Goal: Information Seeking & Learning: Find specific fact

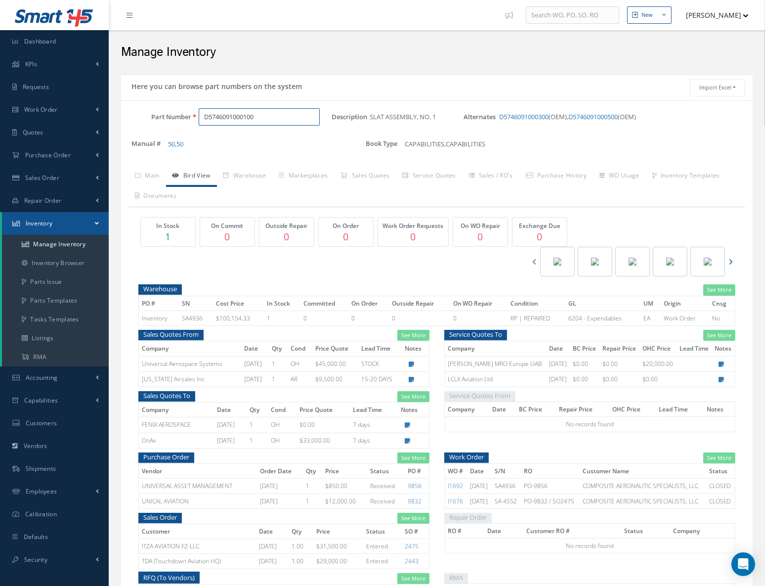
click at [235, 124] on input "D5746091000100" at bounding box center [259, 117] width 121 height 18
drag, startPoint x: 265, startPoint y: 120, endPoint x: 149, endPoint y: 121, distance: 115.7
click at [149, 121] on div "Part Number D5746091000100" at bounding box center [226, 117] width 211 height 18
paste input "[PHONE_NUMBER]"
click at [266, 141] on span "642-3002-515" at bounding box center [246, 142] width 89 height 10
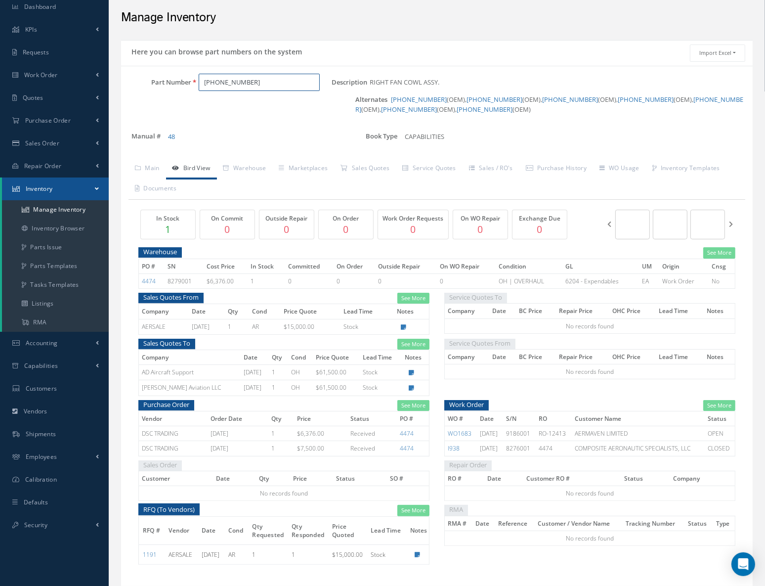
scroll to position [70, 0]
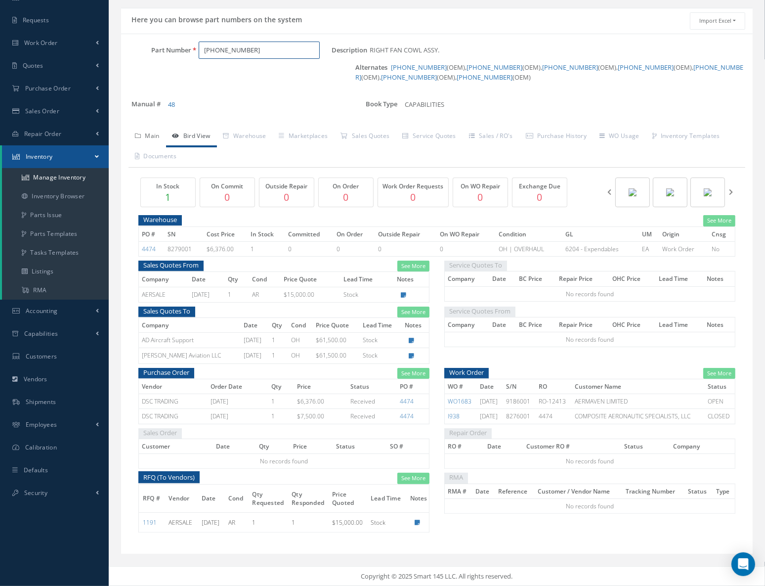
type input "642-3002-515"
click at [150, 137] on link "Main" at bounding box center [148, 137] width 38 height 21
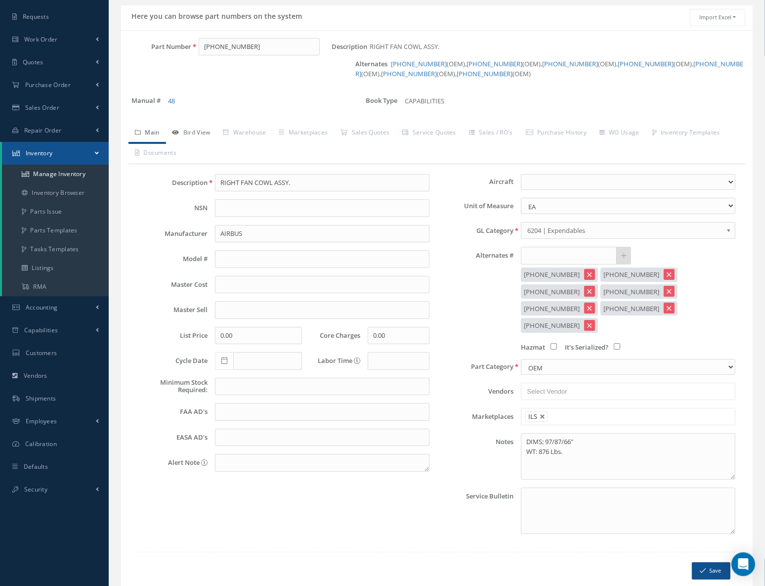
click at [201, 136] on link "Bird View" at bounding box center [191, 133] width 51 height 21
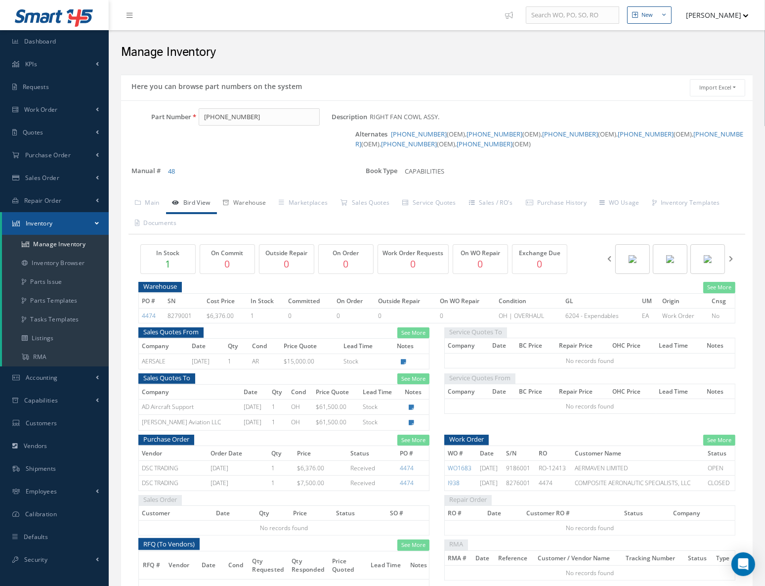
click at [262, 210] on link "Warehouse" at bounding box center [245, 203] width 56 height 21
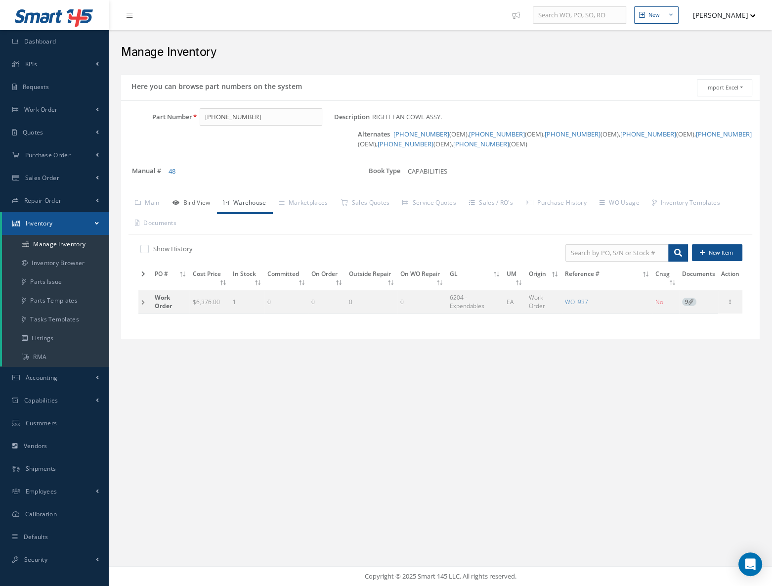
click at [205, 201] on link "Bird View" at bounding box center [191, 203] width 51 height 21
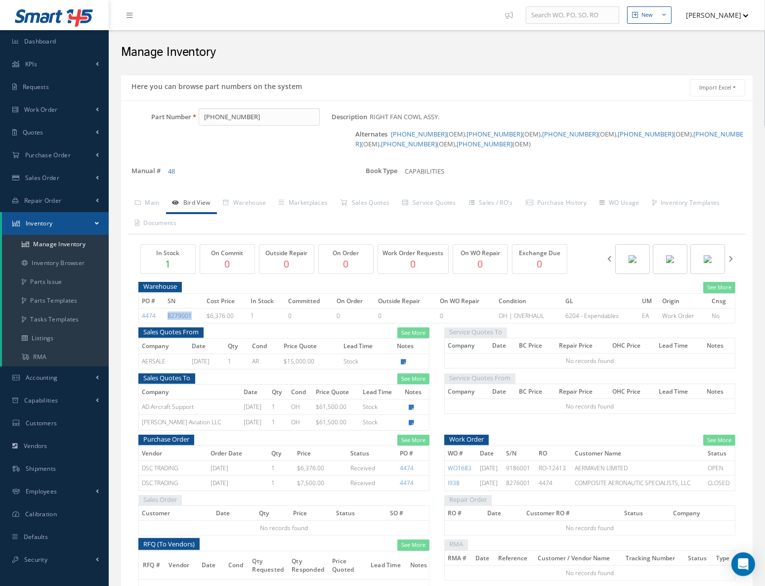
drag, startPoint x: 193, startPoint y: 319, endPoint x: 166, endPoint y: 320, distance: 27.2
click at [166, 320] on td "8279001" at bounding box center [184, 315] width 39 height 15
click at [149, 319] on link "4474" at bounding box center [149, 315] width 14 height 8
click at [142, 319] on link "4474" at bounding box center [149, 315] width 14 height 8
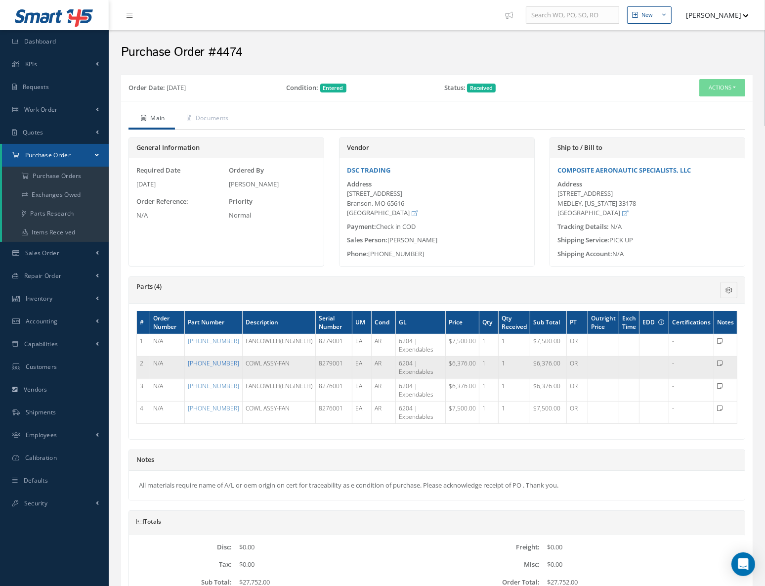
click at [213, 363] on link "[PHONE_NUMBER]" at bounding box center [213, 363] width 51 height 8
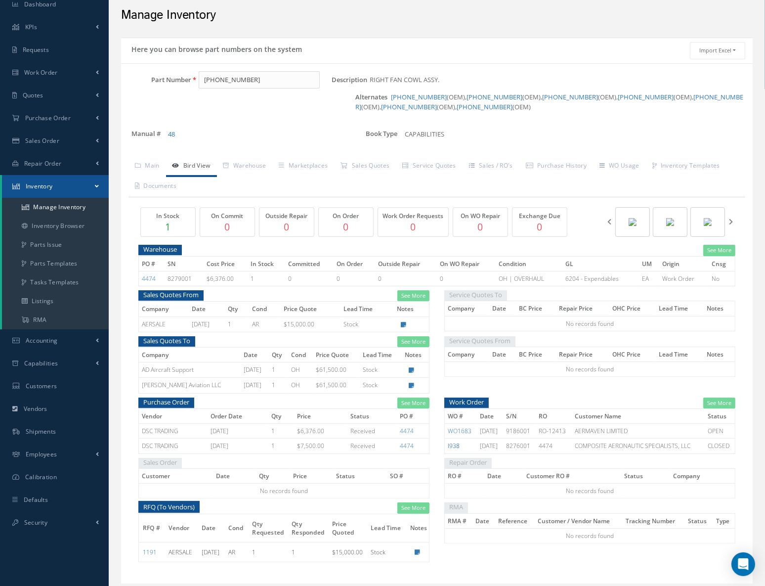
scroll to position [70, 0]
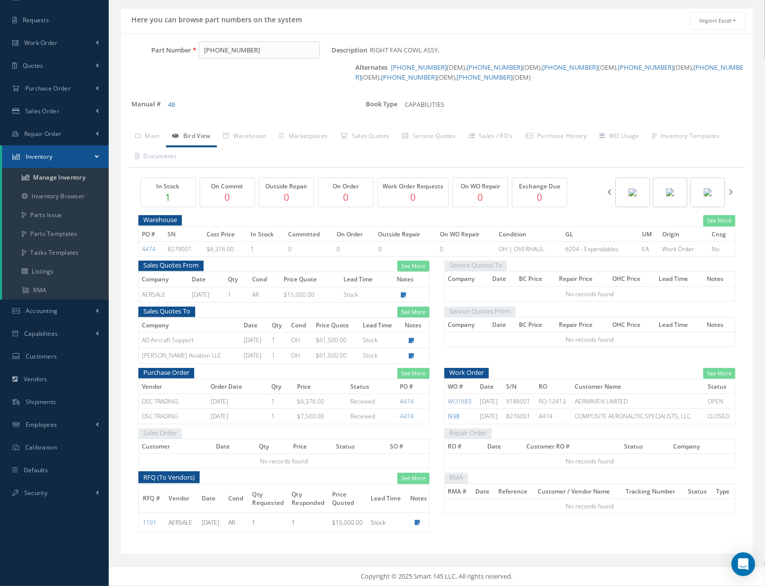
click at [454, 418] on link "I938" at bounding box center [454, 416] width 12 height 8
click at [152, 136] on link "Main" at bounding box center [148, 137] width 38 height 21
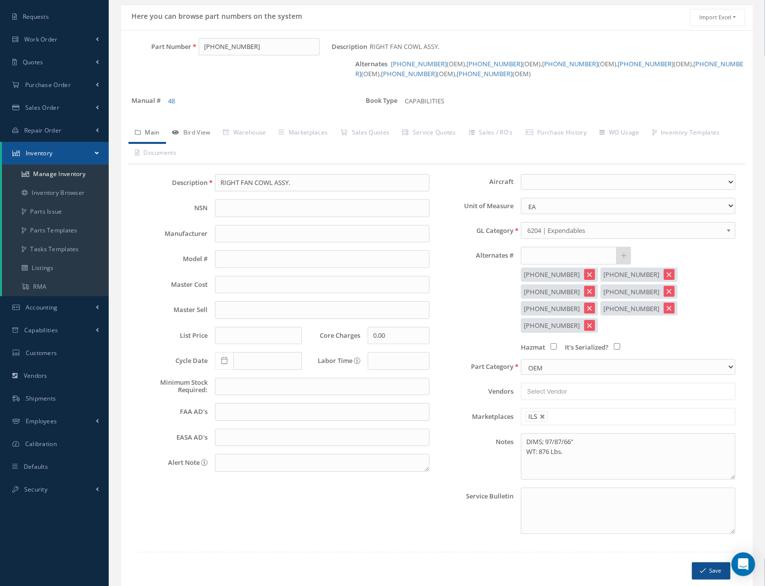
click at [195, 137] on link "Bird View" at bounding box center [191, 133] width 51 height 21
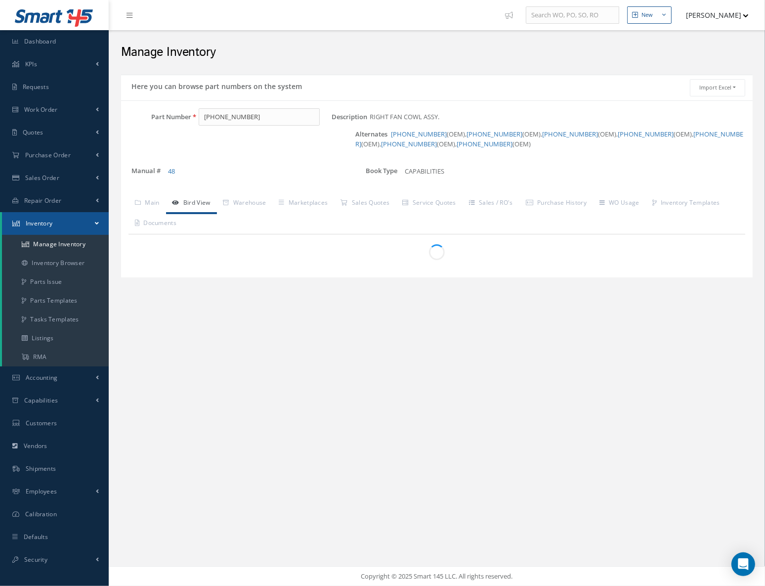
scroll to position [0, 0]
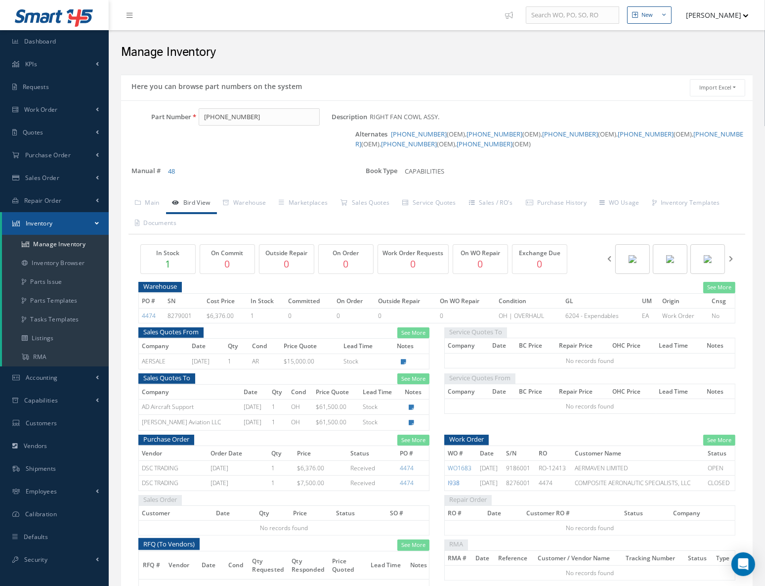
click at [456, 486] on link "I938" at bounding box center [454, 482] width 12 height 8
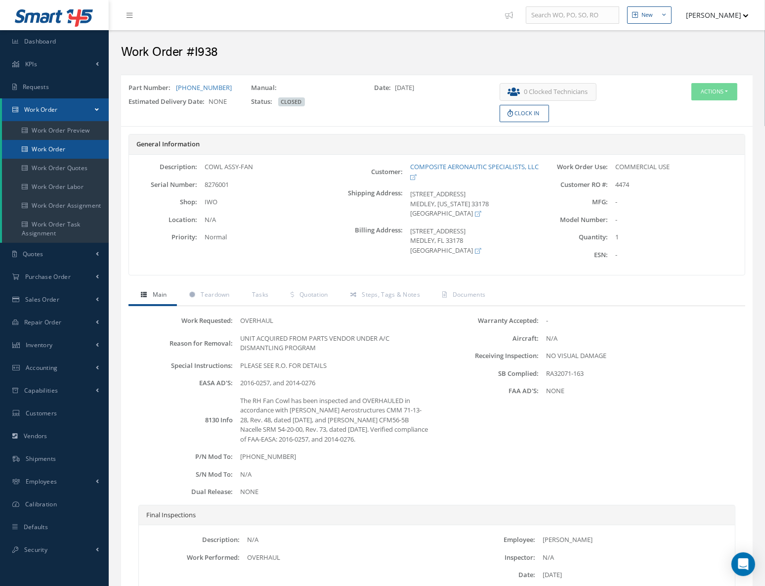
click at [64, 147] on link "Work Order" at bounding box center [55, 149] width 107 height 19
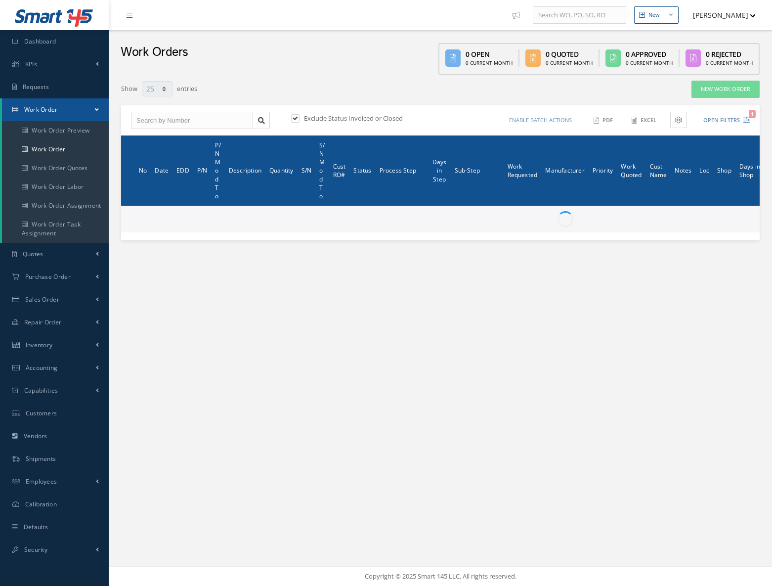
select select "25"
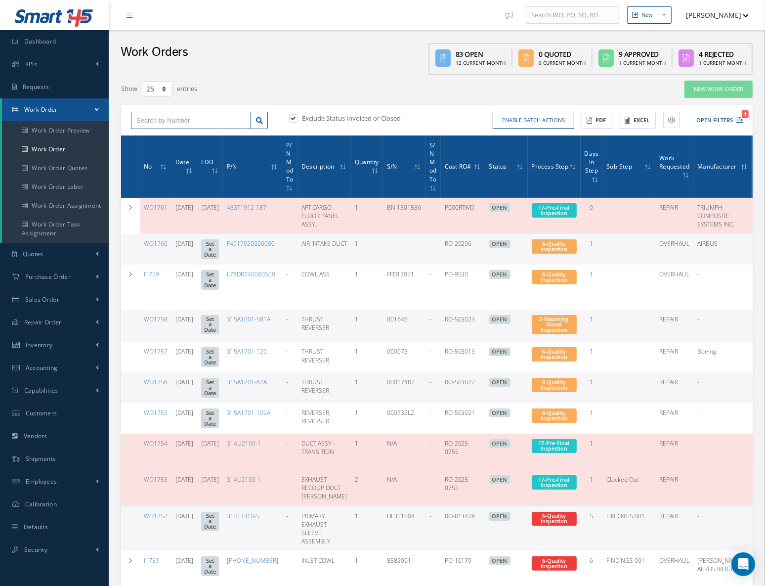
click at [219, 113] on input "text" at bounding box center [191, 121] width 120 height 18
paste input "I1353"
type input "I1353"
click at [297, 118] on label at bounding box center [298, 118] width 2 height 9
click at [295, 118] on input "checkbox" at bounding box center [292, 119] width 6 height 6
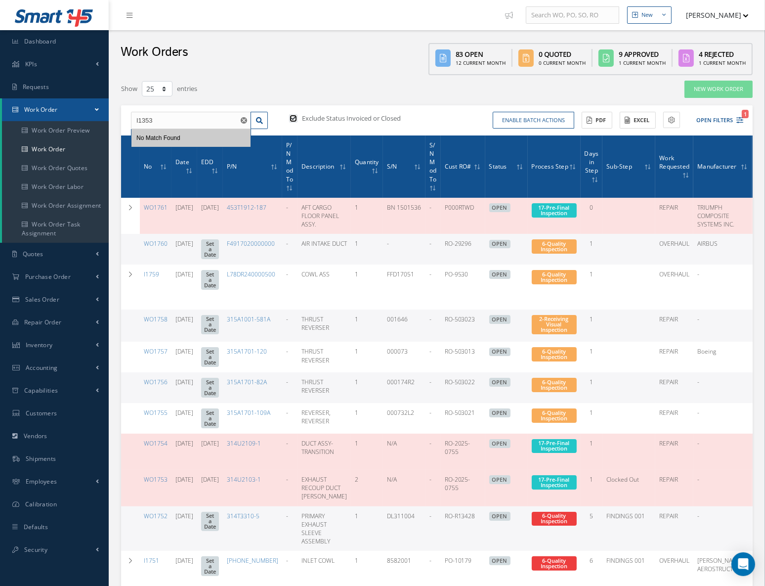
checkbox input "false"
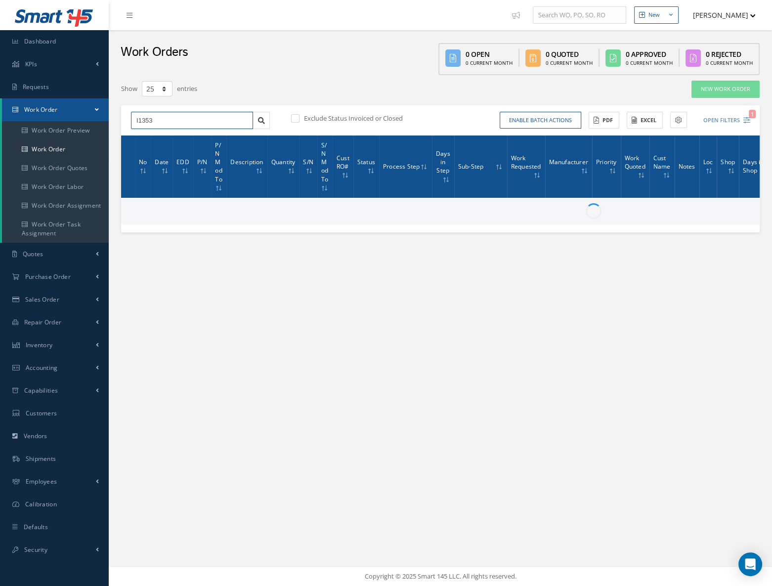
click at [215, 121] on input "I1353" at bounding box center [192, 121] width 122 height 18
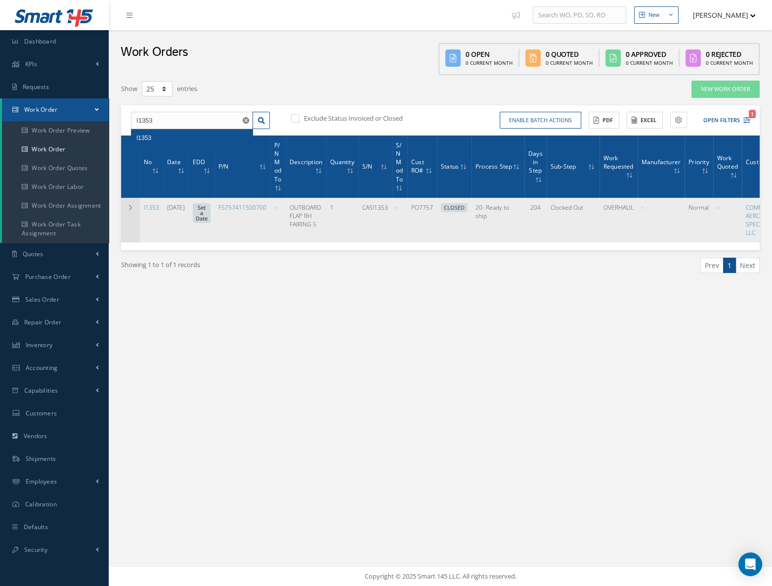
click at [131, 207] on icon at bounding box center [130, 208] width 7 height 6
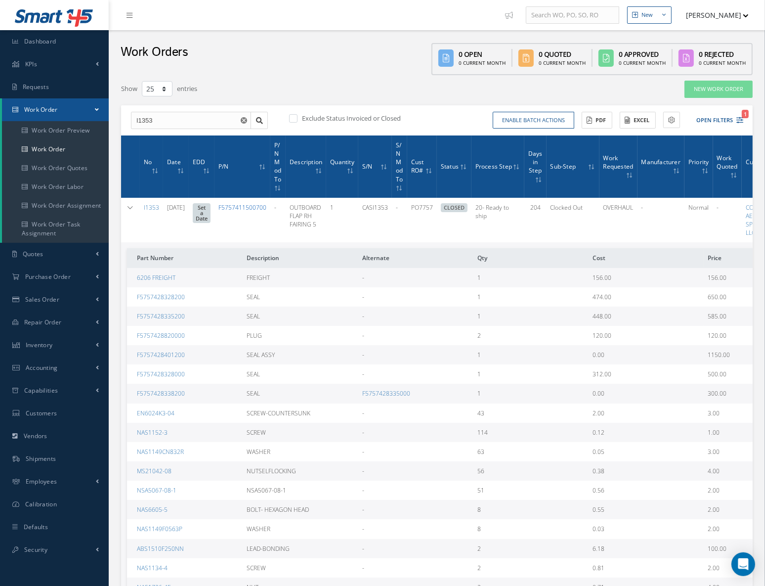
drag, startPoint x: 278, startPoint y: 208, endPoint x: 252, endPoint y: 208, distance: 26.2
click at [252, 208] on link "F5757411500700" at bounding box center [242, 207] width 48 height 8
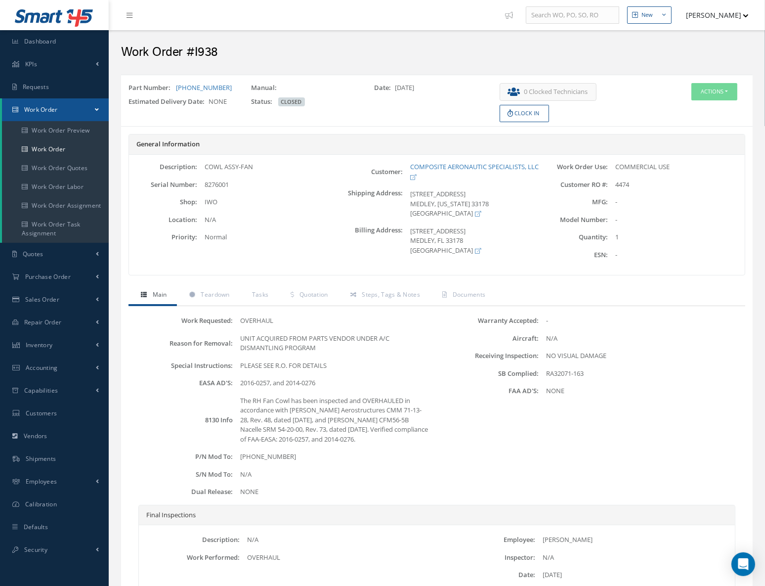
click at [301, 464] on div "Work Requested: [GEOGRAPHIC_DATA] Reason for Removal: UNIT ACQUIRED FROM PARTS …" at bounding box center [284, 410] width 306 height 189
click at [55, 345] on link "Inventory" at bounding box center [54, 345] width 109 height 23
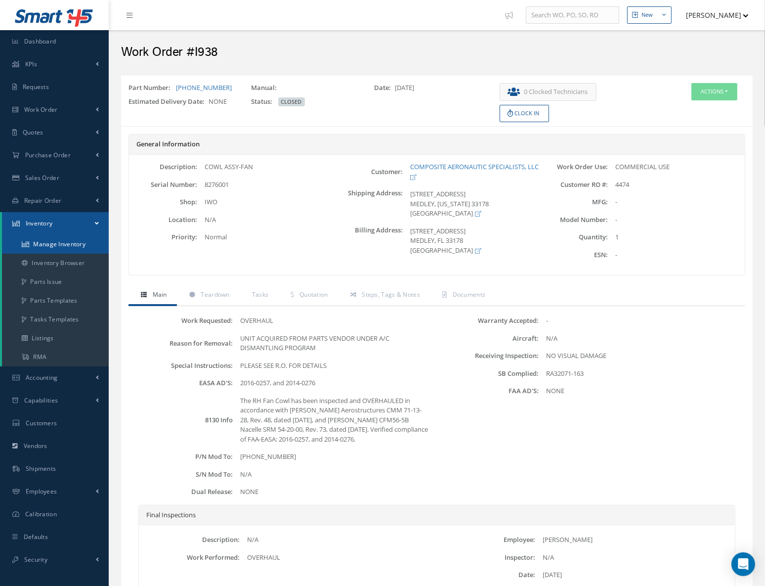
click at [62, 243] on link "Manage Inventory" at bounding box center [55, 244] width 107 height 19
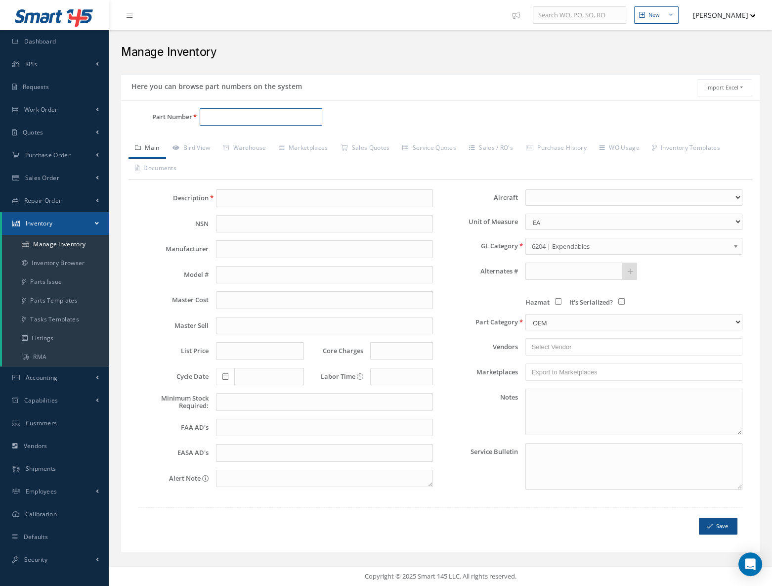
click at [220, 120] on input "Part Number" at bounding box center [261, 117] width 123 height 18
paste input "F5757411500600"
click at [257, 139] on span "F5757411500600" at bounding box center [247, 142] width 89 height 10
type input "F5757411500600"
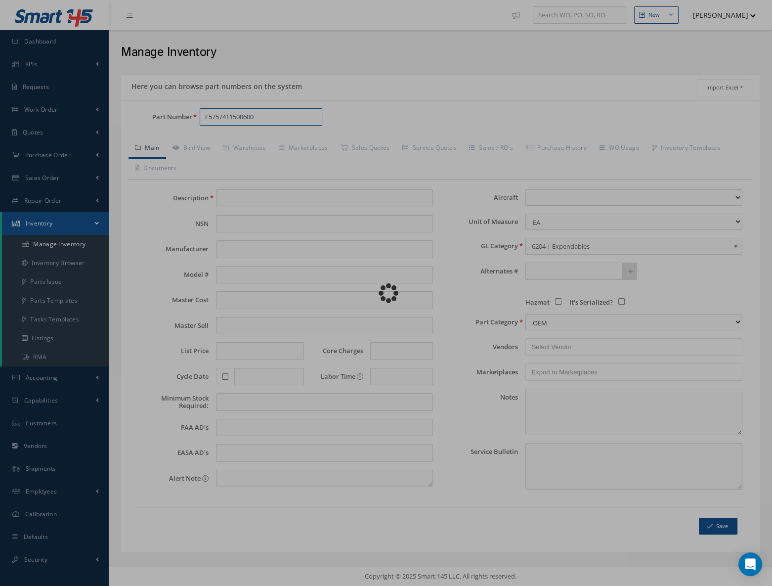
type input "FAIRING ASSY - TRACK 2,3,5"
type input "0.00"
select select
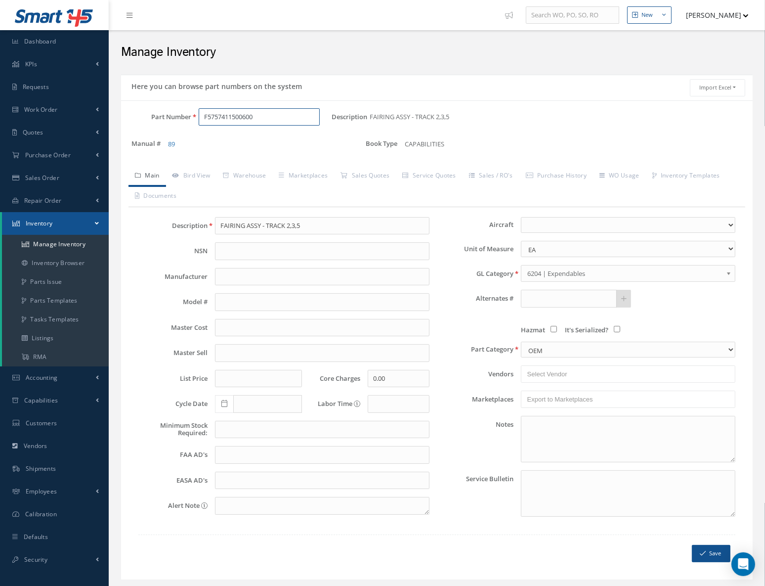
type input "F5757411500600"
click at [203, 183] on link "Bird View" at bounding box center [191, 176] width 51 height 21
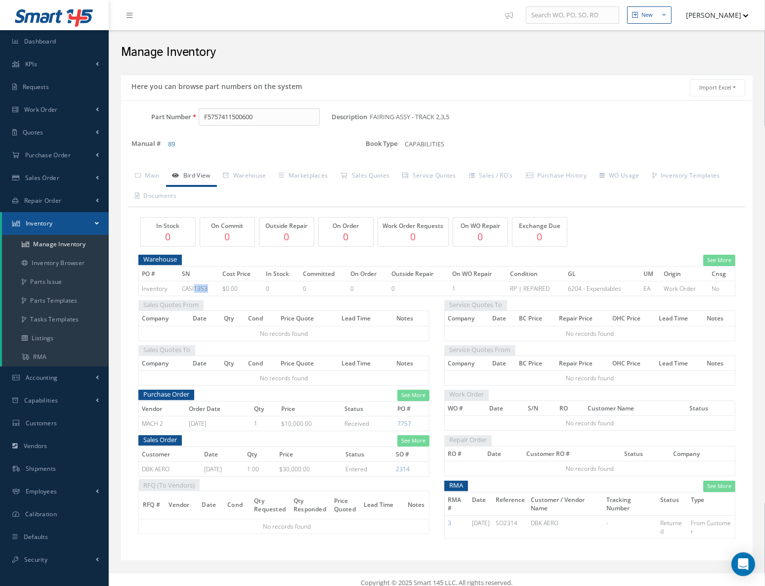
drag, startPoint x: 193, startPoint y: 293, endPoint x: 213, endPoint y: 295, distance: 19.3
click at [213, 295] on td "CASI1353" at bounding box center [199, 288] width 40 height 15
click at [194, 293] on td "CASI1353" at bounding box center [199, 288] width 40 height 15
drag, startPoint x: 191, startPoint y: 293, endPoint x: 232, endPoint y: 297, distance: 41.7
click at [232, 296] on tr "Inventory CASI1353 $0.00 0 0 0 0 1 RP | REPAIRED 6204 - Expendables EA Work Ord…" at bounding box center [437, 288] width 597 height 15
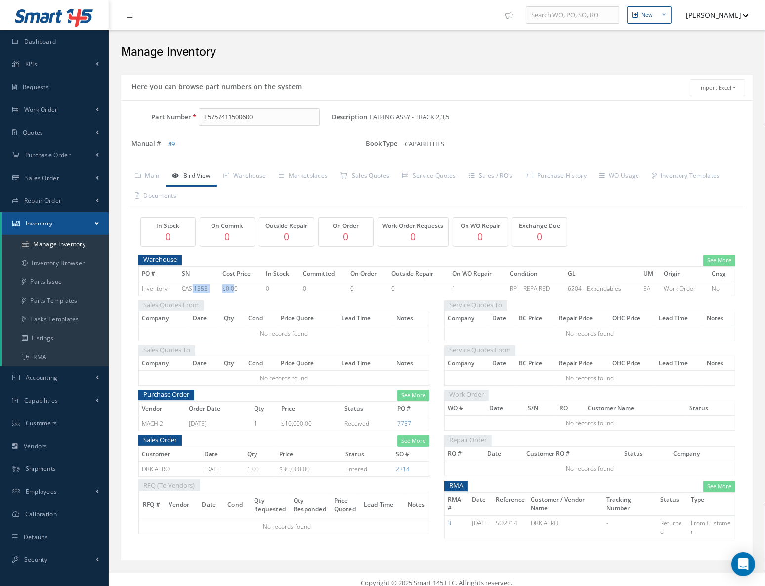
click at [210, 296] on td "CASI1353" at bounding box center [199, 288] width 40 height 15
drag, startPoint x: 204, startPoint y: 295, endPoint x: 191, endPoint y: 295, distance: 12.9
click at [191, 295] on td "CASI1353" at bounding box center [199, 288] width 40 height 15
copy td "I1353"
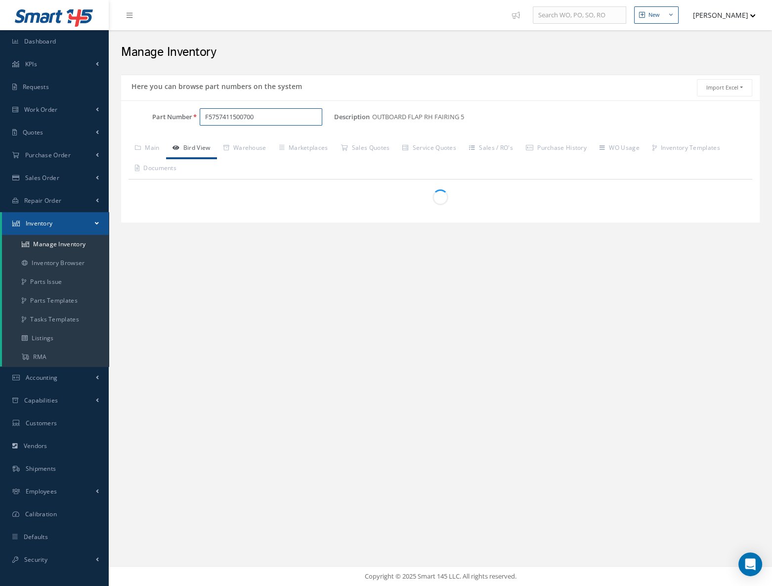
drag, startPoint x: 267, startPoint y: 123, endPoint x: 194, endPoint y: 127, distance: 73.3
click at [194, 127] on div "Part Number F5757411500700" at bounding box center [227, 121] width 213 height 26
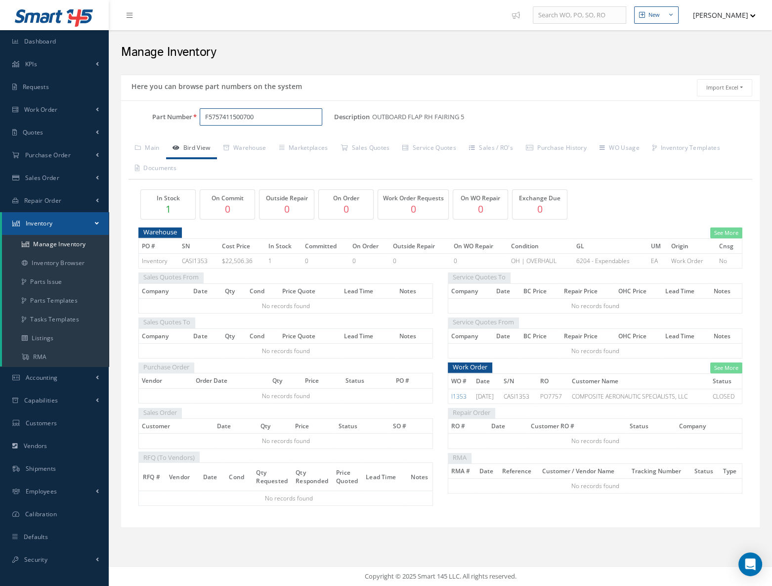
click at [245, 119] on input "F5757411500700" at bounding box center [261, 117] width 123 height 18
drag, startPoint x: 257, startPoint y: 113, endPoint x: 194, endPoint y: 112, distance: 62.8
click at [194, 112] on div "F5757411500700" at bounding box center [263, 117] width 142 height 18
paste input "[PHONE_NUMBER]"
click at [262, 142] on span "[PHONE_NUMBER]" at bounding box center [247, 142] width 89 height 10
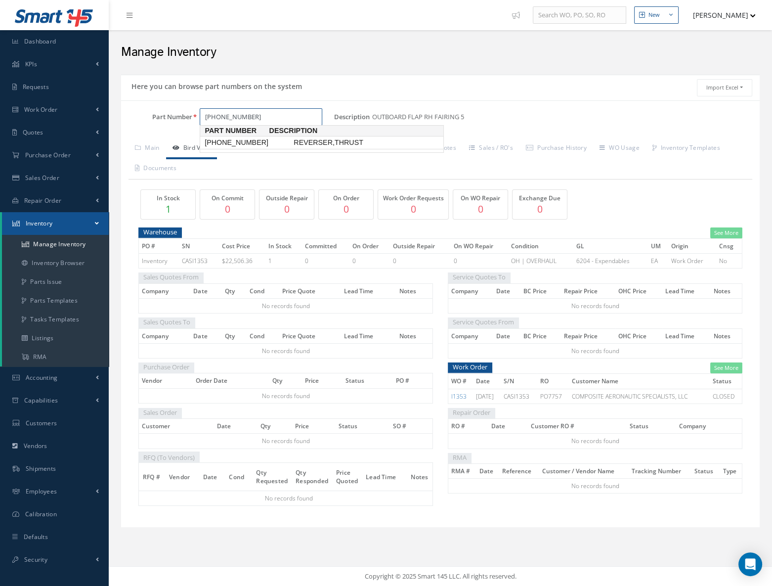
type input "[PHONE_NUMBER]"
